Goal: Find specific page/section: Find specific page/section

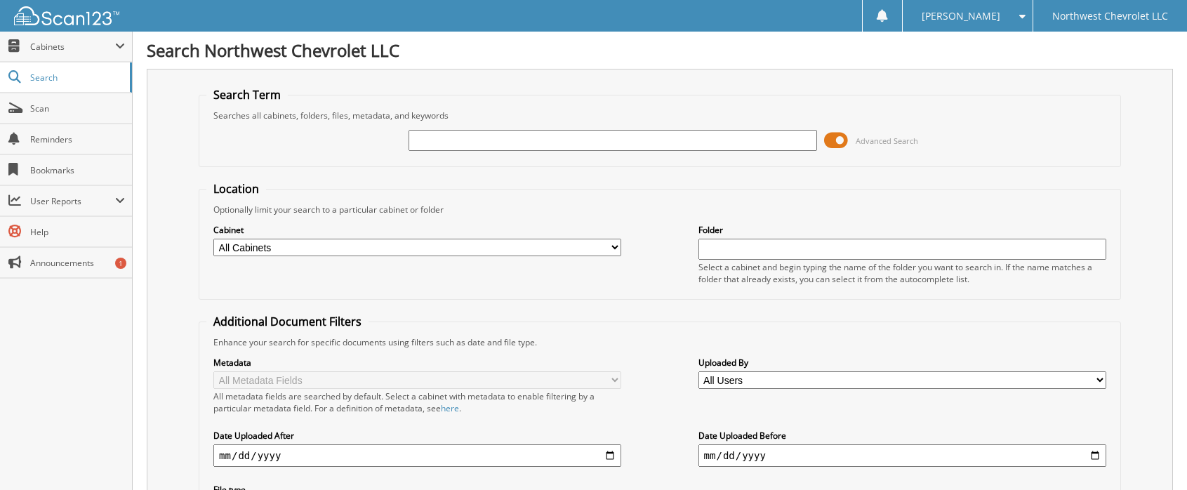
click at [490, 136] on input "text" at bounding box center [612, 140] width 408 height 21
type input "74450"
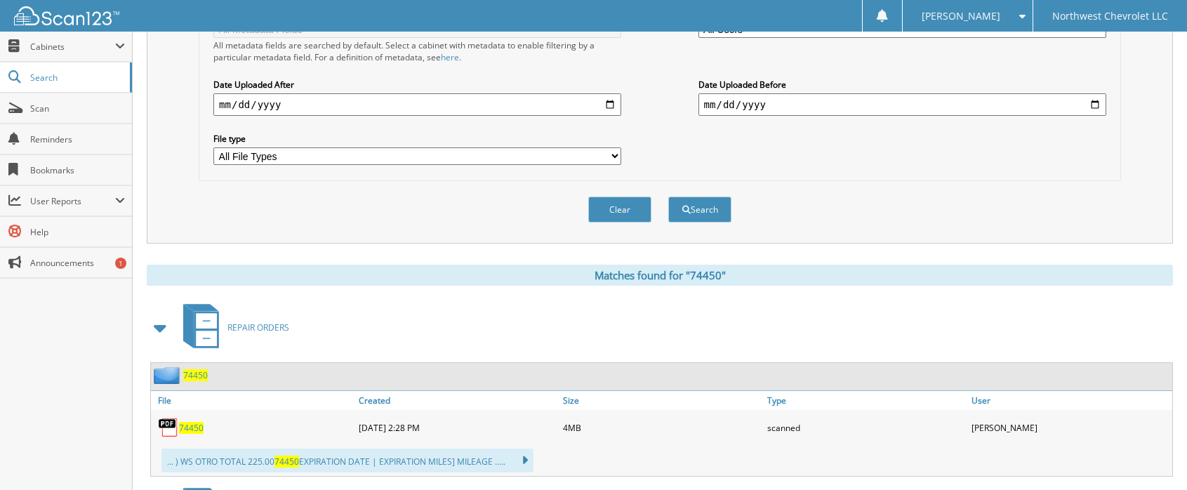
scroll to position [587, 0]
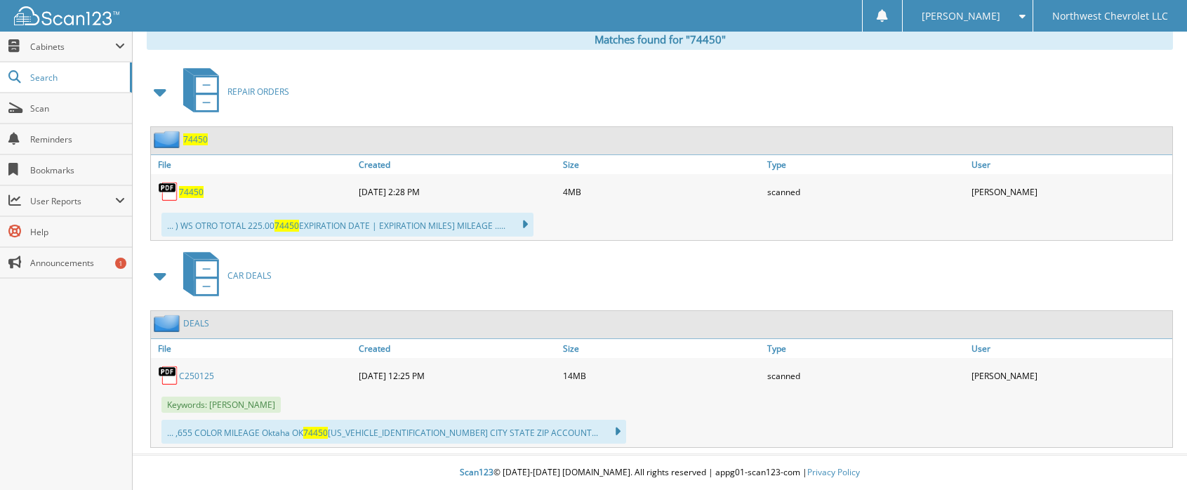
click at [199, 192] on span "74450" at bounding box center [191, 192] width 25 height 12
